Goal: Task Accomplishment & Management: Use online tool/utility

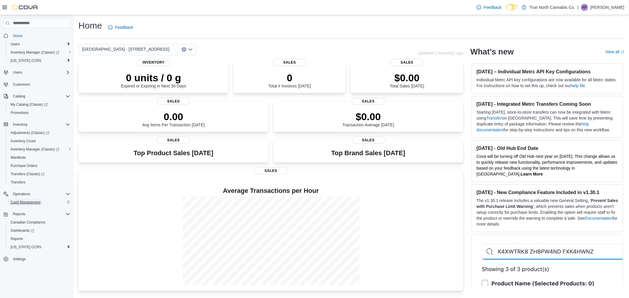
click at [21, 204] on span "Cash Management" at bounding box center [26, 202] width 30 height 5
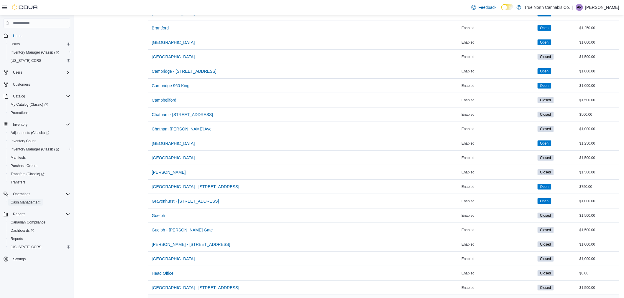
scroll to position [196, 0]
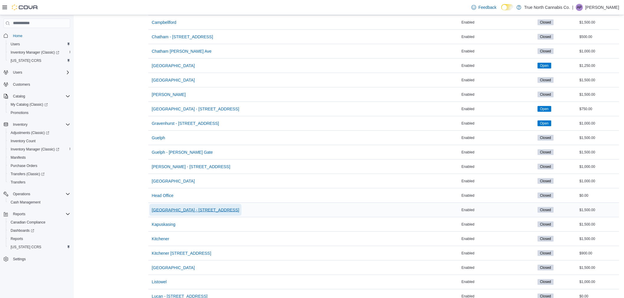
click at [176, 208] on span "[GEOGRAPHIC_DATA] - [STREET_ADDRESS]" at bounding box center [196, 210] width 88 height 6
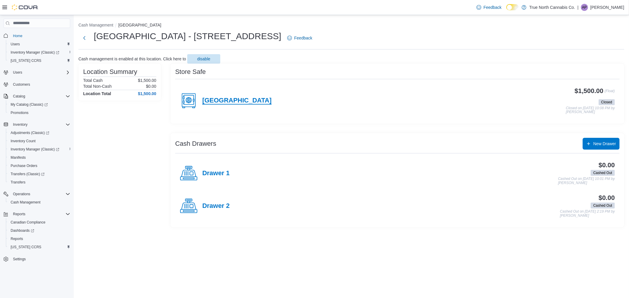
click at [206, 98] on h4 "[GEOGRAPHIC_DATA]" at bounding box center [236, 101] width 69 height 8
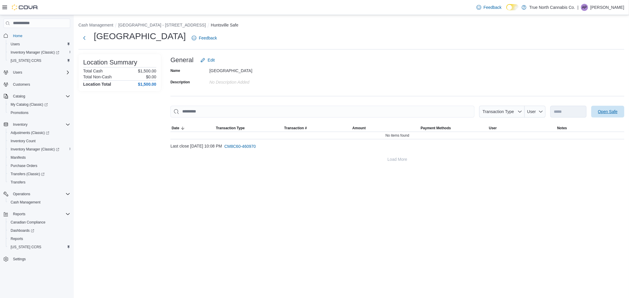
drag, startPoint x: 619, startPoint y: 108, endPoint x: 581, endPoint y: 118, distance: 39.2
click at [612, 114] on span "Open Safe" at bounding box center [607, 112] width 26 height 12
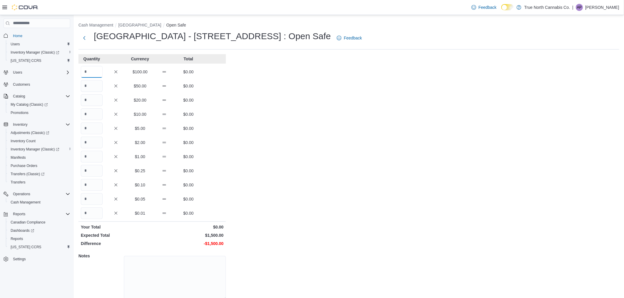
click at [93, 74] on input "Quantity" at bounding box center [92, 72] width 22 height 12
type input "*"
type input "**"
type input "*"
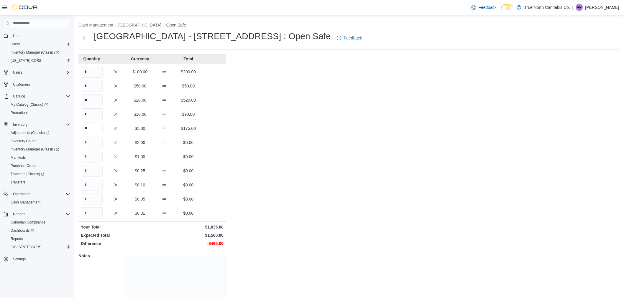
type input "**"
type input "***"
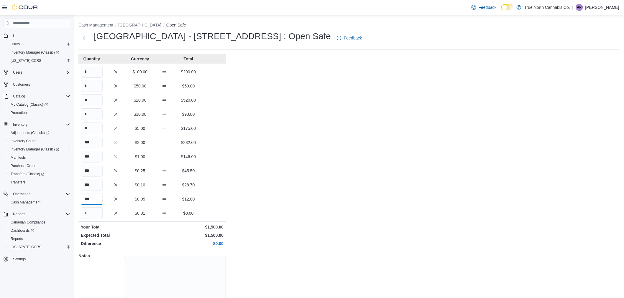
type input "***"
click at [299, 172] on div "Cash Management Huntsville Open Safe [GEOGRAPHIC_DATA] - 30 Main [GEOGRAPHIC_DA…" at bounding box center [349, 168] width 550 height 307
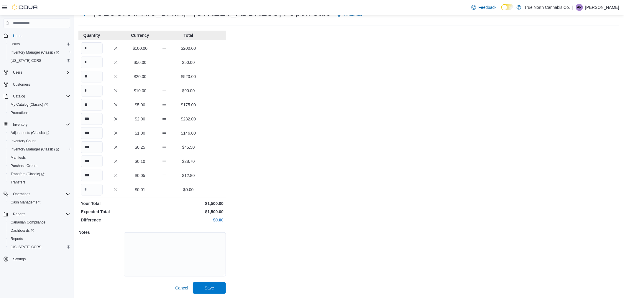
scroll to position [24, 0]
click at [210, 286] on span "Save" at bounding box center [209, 287] width 9 height 6
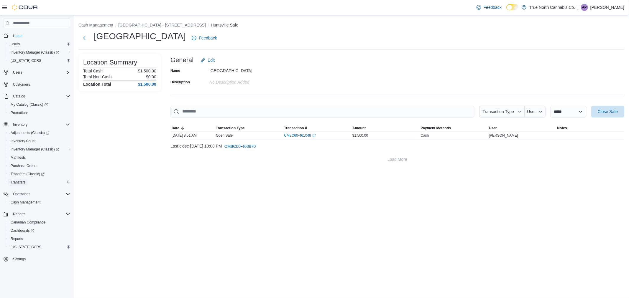
click at [19, 180] on span "Transfers" at bounding box center [18, 182] width 15 height 5
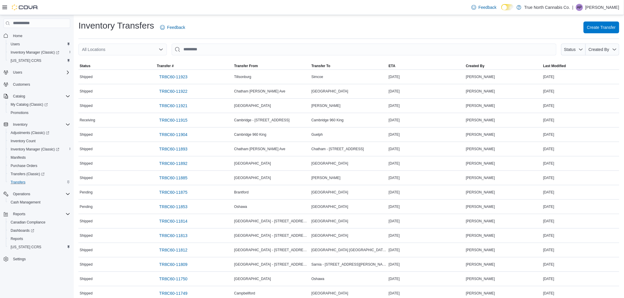
click at [126, 48] on div "All Locations" at bounding box center [122, 50] width 88 height 12
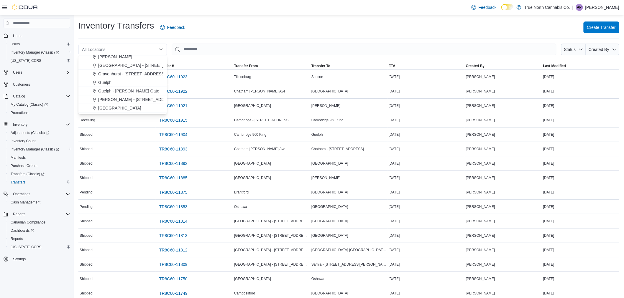
scroll to position [164, 0]
click at [133, 90] on span "[GEOGRAPHIC_DATA] - [STREET_ADDRESS]" at bounding box center [142, 93] width 88 height 6
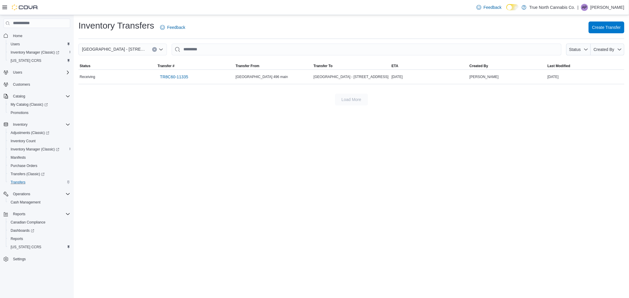
click at [154, 50] on icon "Clear input" at bounding box center [154, 49] width 2 height 2
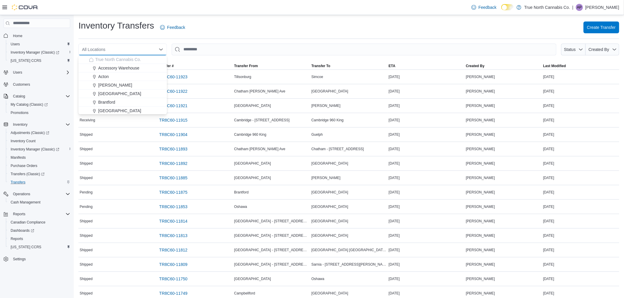
click at [267, 25] on div "Inventory Transfers Feedback Create Transfer" at bounding box center [348, 27] width 540 height 15
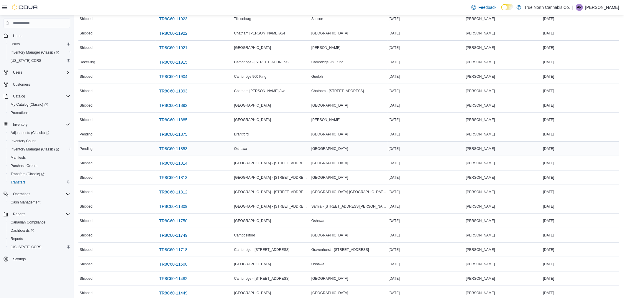
scroll to position [65, 0]
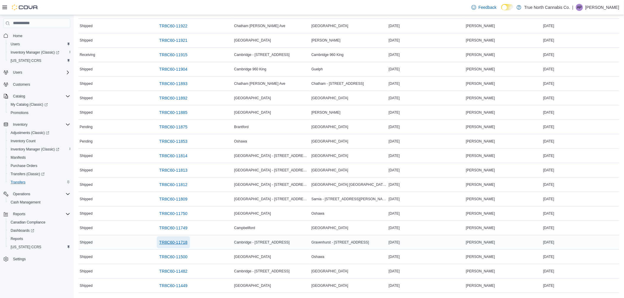
click at [188, 240] on link "TR8C60-11718" at bounding box center [173, 243] width 33 height 12
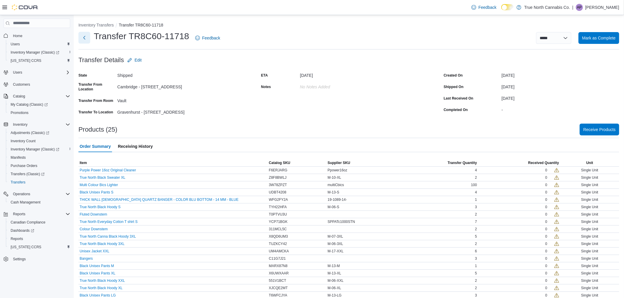
click at [83, 35] on button "Next" at bounding box center [84, 38] width 12 height 12
